Goal: Transaction & Acquisition: Purchase product/service

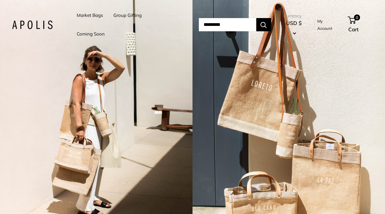
click at [128, 14] on link "Group Gifting" at bounding box center [127, 15] width 28 height 8
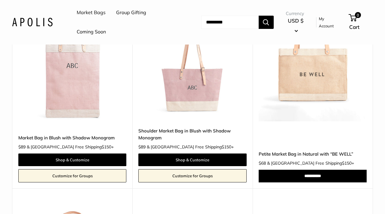
scroll to position [563, 0]
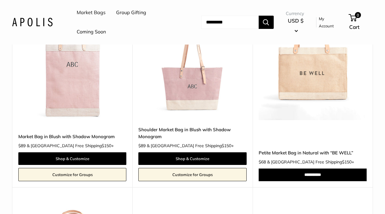
click at [0, 0] on img at bounding box center [0, 0] width 0 height 0
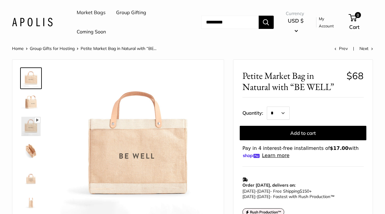
click at [307, 180] on p "Order [DATE], delivers on:" at bounding box center [301, 182] width 118 height 11
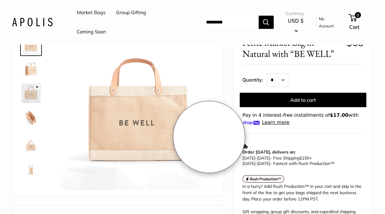
scroll to position [53, 0]
